Goal: Transaction & Acquisition: Obtain resource

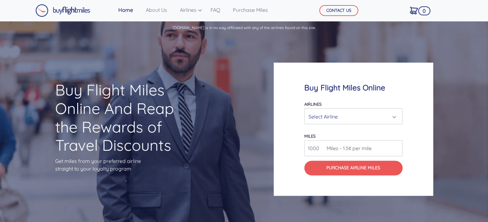
click at [341, 116] on div "Select Airline" at bounding box center [352, 116] width 86 height 12
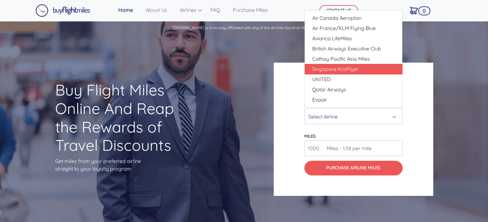
click at [336, 68] on span "Singapore KrisFlyer" at bounding box center [336, 69] width 46 height 8
select select "Singapore KrisFlyer"
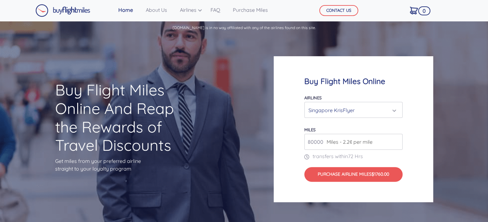
click at [344, 138] on span "Miles - 2.2¢ per mile" at bounding box center [348, 142] width 49 height 8
click at [397, 144] on input "80000" at bounding box center [354, 142] width 98 height 16
click at [397, 139] on input "81000" at bounding box center [354, 142] width 98 height 16
click at [397, 139] on input "82000" at bounding box center [354, 142] width 98 height 16
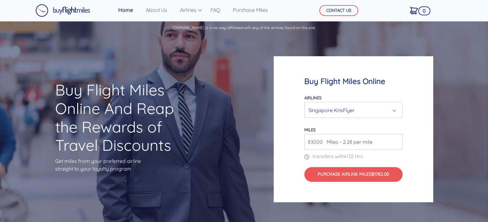
click at [397, 139] on input "83000" at bounding box center [354, 142] width 98 height 16
click at [397, 139] on input "84000" at bounding box center [354, 142] width 98 height 16
click at [397, 139] on input "85000" at bounding box center [354, 142] width 98 height 16
click at [397, 139] on input "86000" at bounding box center [354, 142] width 98 height 16
click at [397, 139] on input "87000" at bounding box center [354, 142] width 98 height 16
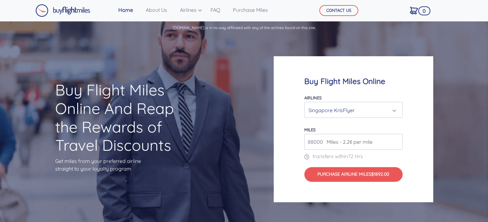
click at [397, 139] on input "88000" at bounding box center [354, 142] width 98 height 16
click at [397, 139] on input "89000" at bounding box center [354, 142] width 98 height 16
click at [397, 139] on input "90000" at bounding box center [354, 142] width 98 height 16
click at [397, 139] on input "91000" at bounding box center [354, 142] width 98 height 16
click at [397, 139] on input "92000" at bounding box center [354, 142] width 98 height 16
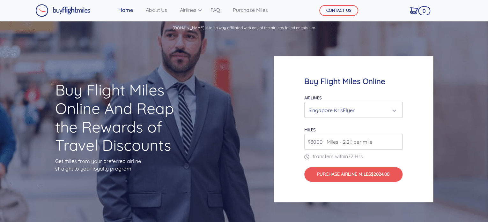
click at [397, 139] on input "93000" at bounding box center [354, 142] width 98 height 16
click at [397, 139] on input "95000" at bounding box center [354, 142] width 98 height 16
click at [397, 139] on input "96000" at bounding box center [354, 142] width 98 height 16
click at [397, 139] on input "97000" at bounding box center [354, 142] width 98 height 16
click at [397, 139] on input "98000" at bounding box center [354, 142] width 98 height 16
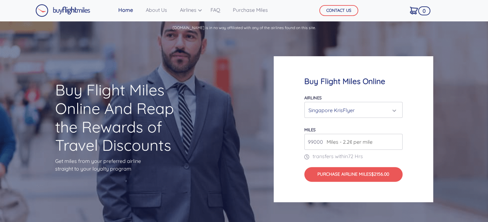
click at [397, 139] on input "99000" at bounding box center [354, 142] width 98 height 16
click at [397, 139] on input "100000" at bounding box center [354, 142] width 98 height 16
click at [397, 139] on input "101000" at bounding box center [354, 142] width 98 height 16
click at [397, 139] on input "102000" at bounding box center [354, 142] width 98 height 16
click at [397, 139] on input "103000" at bounding box center [354, 142] width 98 height 16
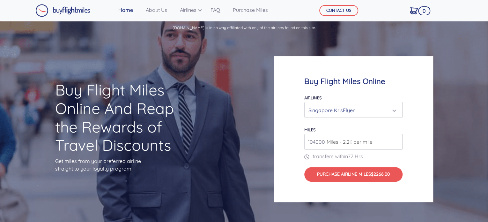
click at [397, 139] on input "104000" at bounding box center [354, 142] width 98 height 16
click at [397, 139] on input "105000" at bounding box center [354, 142] width 98 height 16
click at [397, 139] on input "106000" at bounding box center [354, 142] width 98 height 16
click at [397, 139] on input "107000" at bounding box center [354, 142] width 98 height 16
click at [397, 139] on input "108000" at bounding box center [354, 142] width 98 height 16
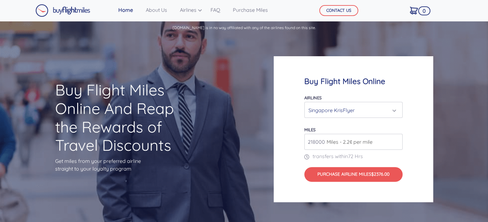
type input "218000"
click at [397, 139] on input "218000" at bounding box center [354, 142] width 98 height 16
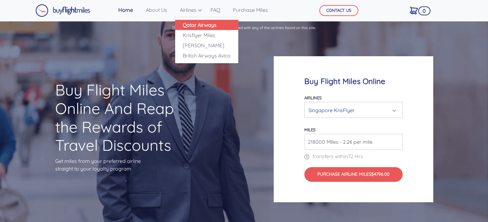
click at [201, 26] on link "Qatar Airways" at bounding box center [206, 25] width 63 height 10
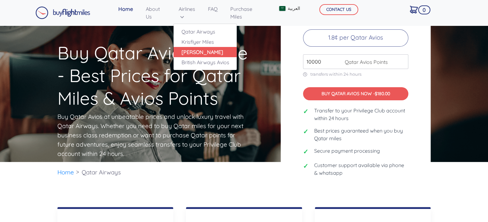
click at [190, 50] on link "[PERSON_NAME]" at bounding box center [205, 52] width 63 height 10
